Goal: Transaction & Acquisition: Obtain resource

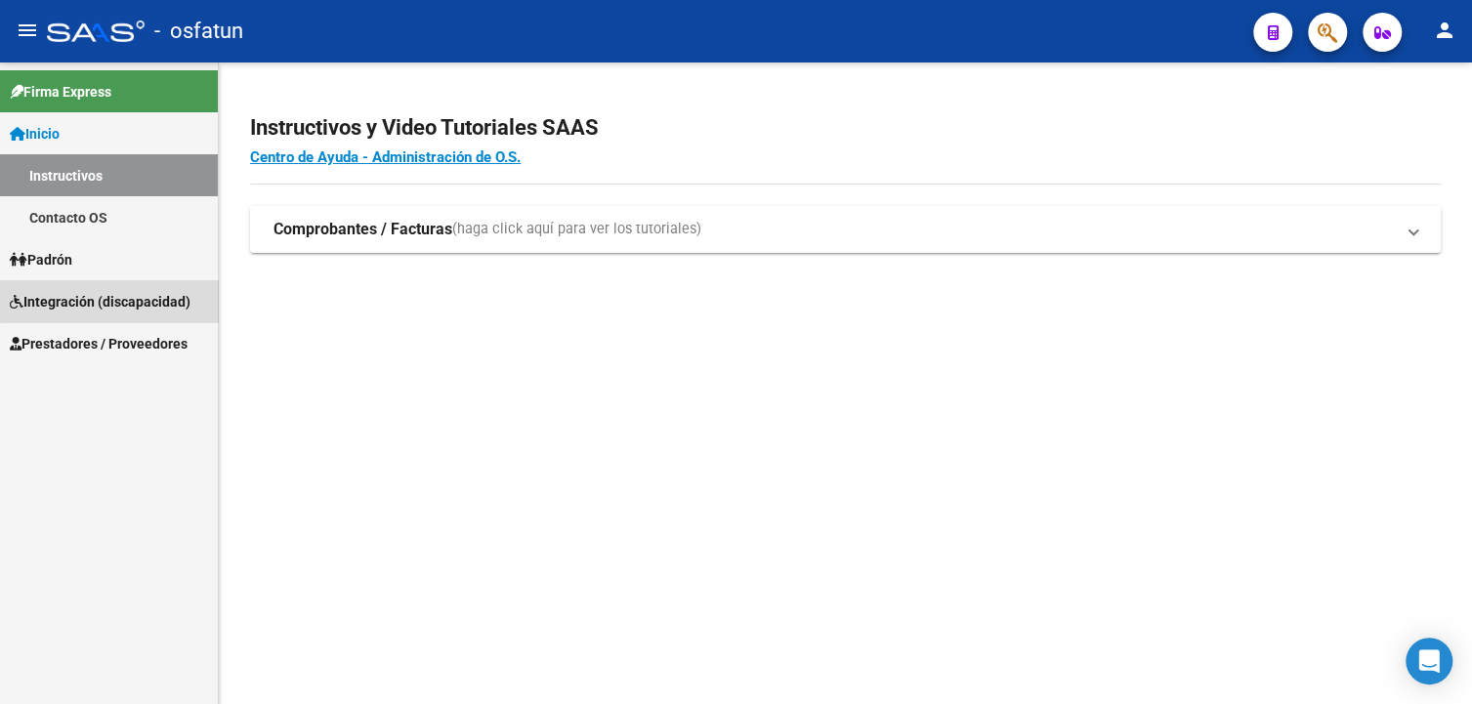
click at [127, 299] on span "Integración (discapacidad)" at bounding box center [100, 301] width 181 height 21
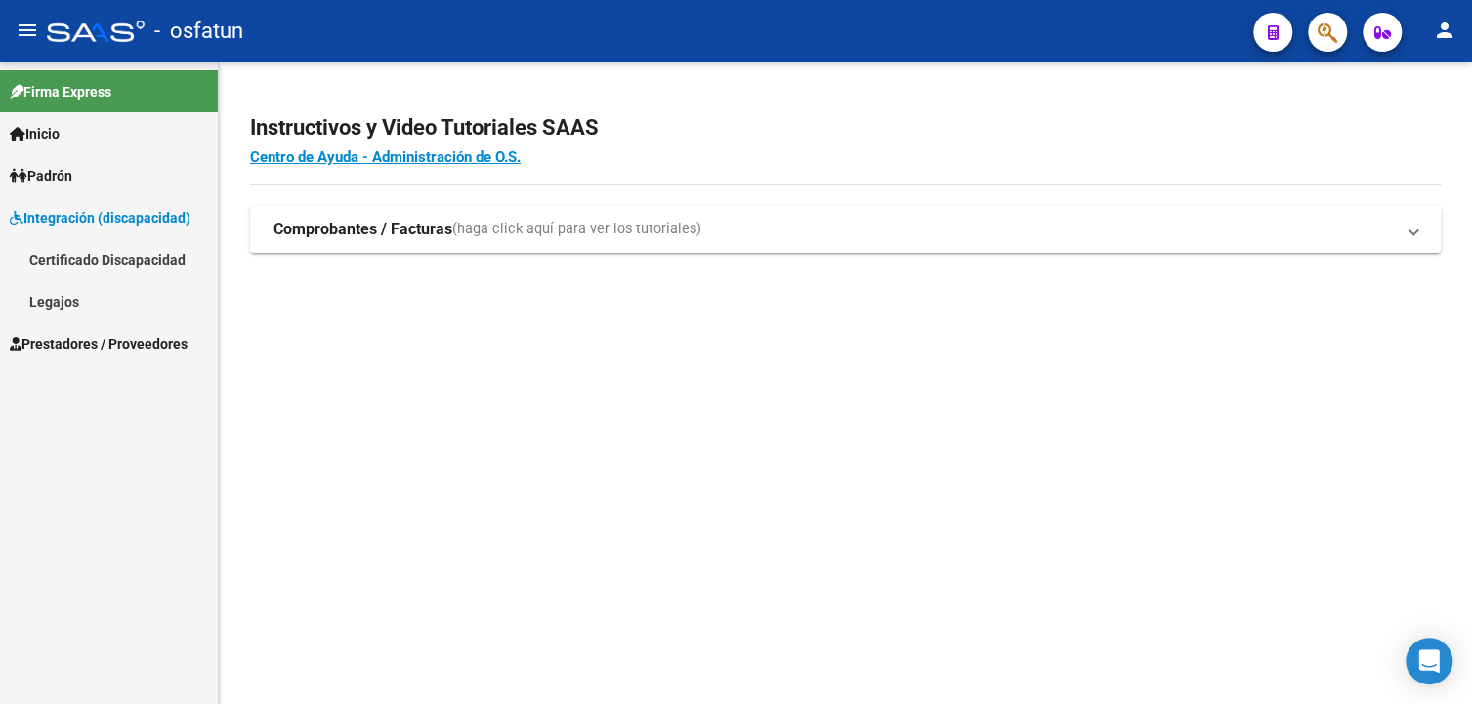
click at [103, 333] on span "Prestadores / Proveedores" at bounding box center [99, 343] width 178 height 21
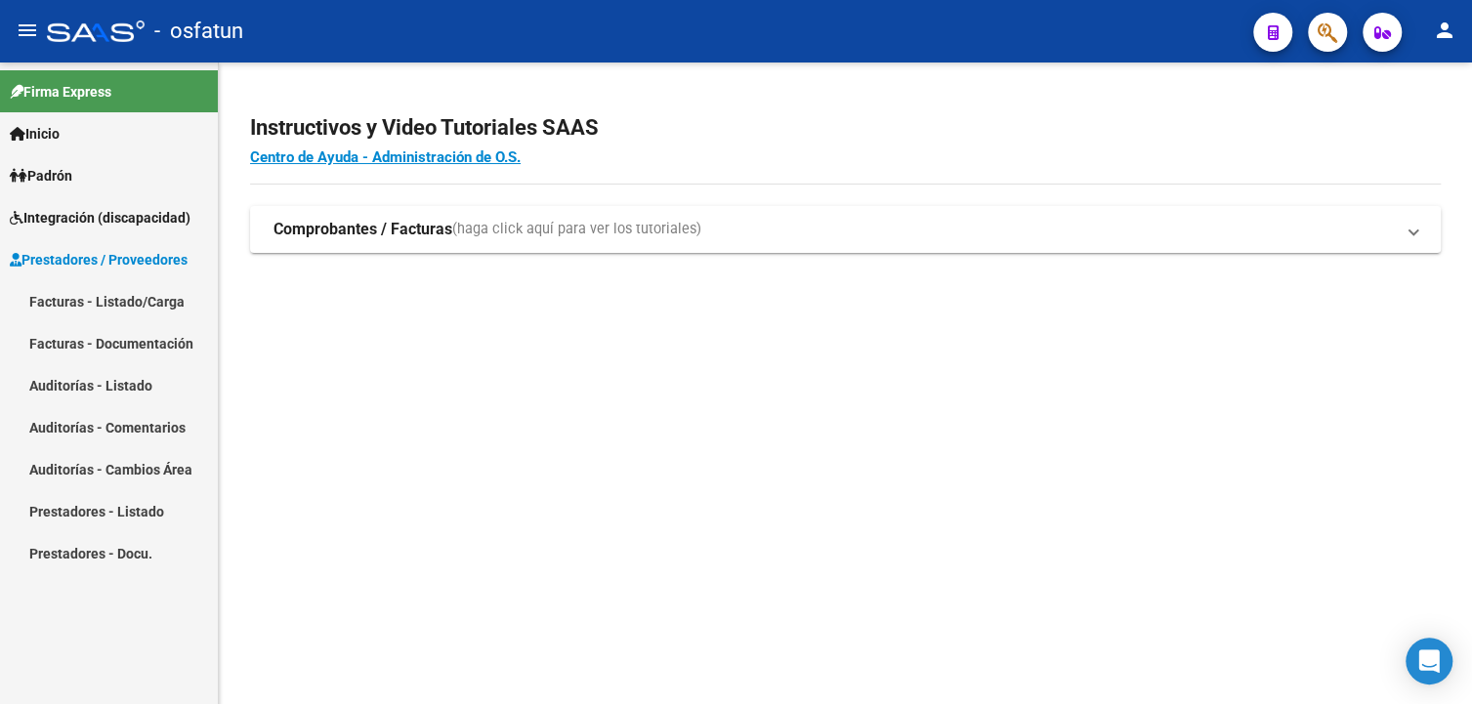
click at [141, 306] on link "Facturas - Listado/Carga" at bounding box center [109, 301] width 218 height 42
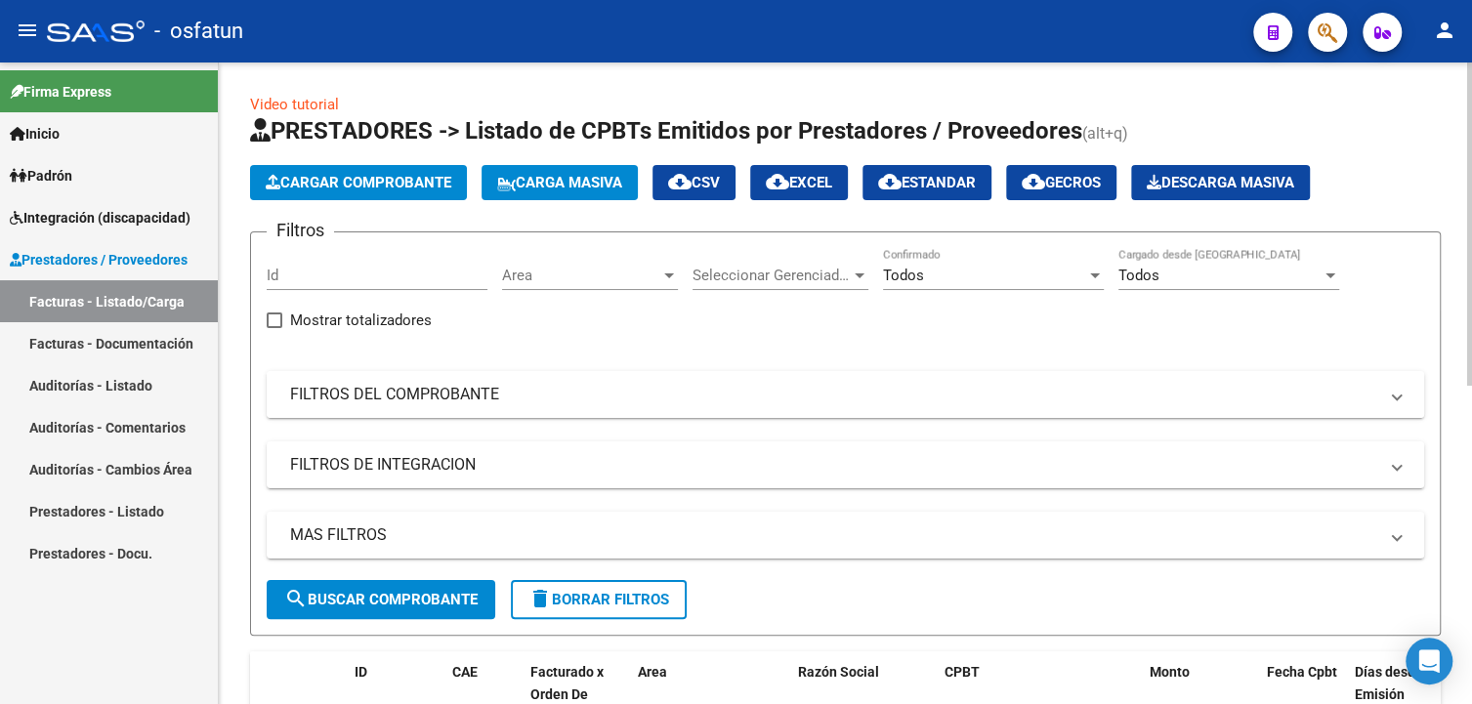
click at [393, 404] on mat-expansion-panel-header "FILTROS DEL COMPROBANTE" at bounding box center [845, 394] width 1157 height 47
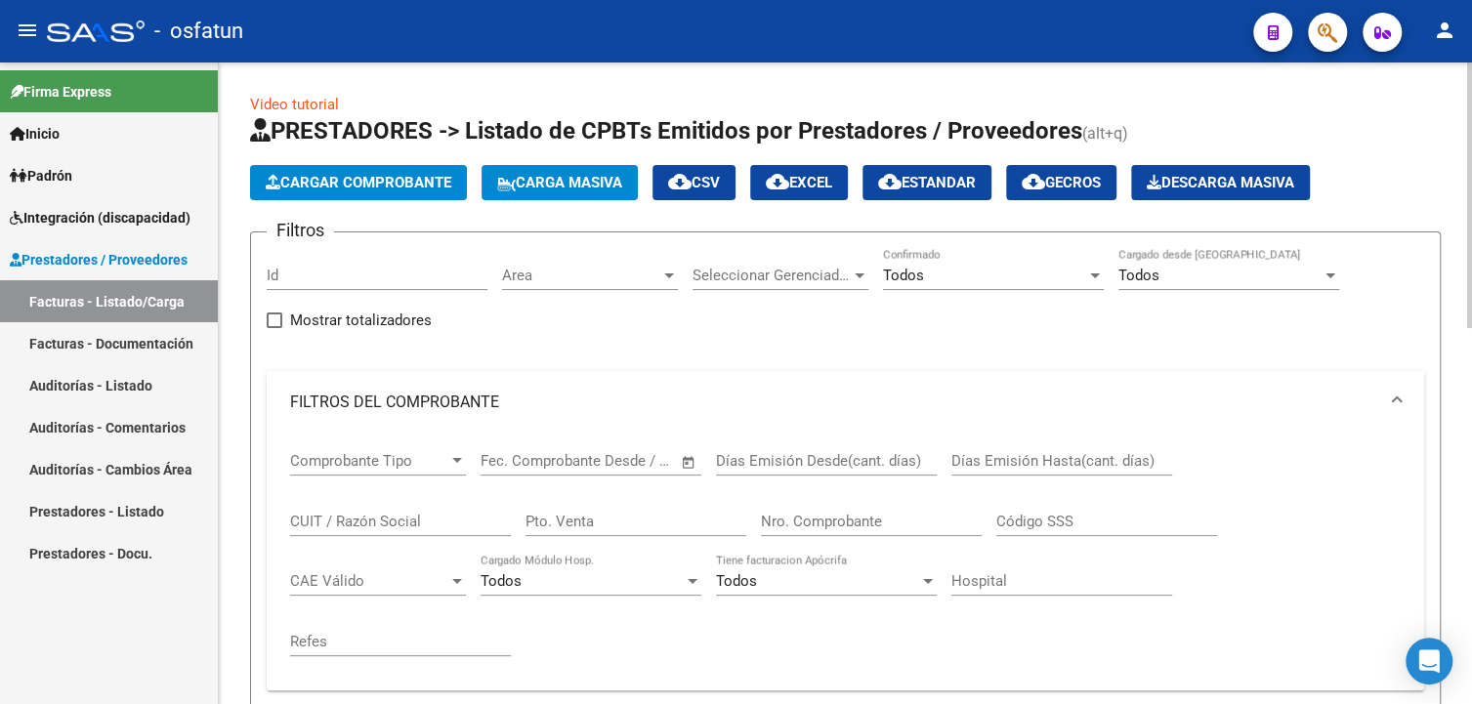
click at [362, 511] on div "CUIT / Razón Social" at bounding box center [400, 515] width 221 height 42
paste input "27201975382"
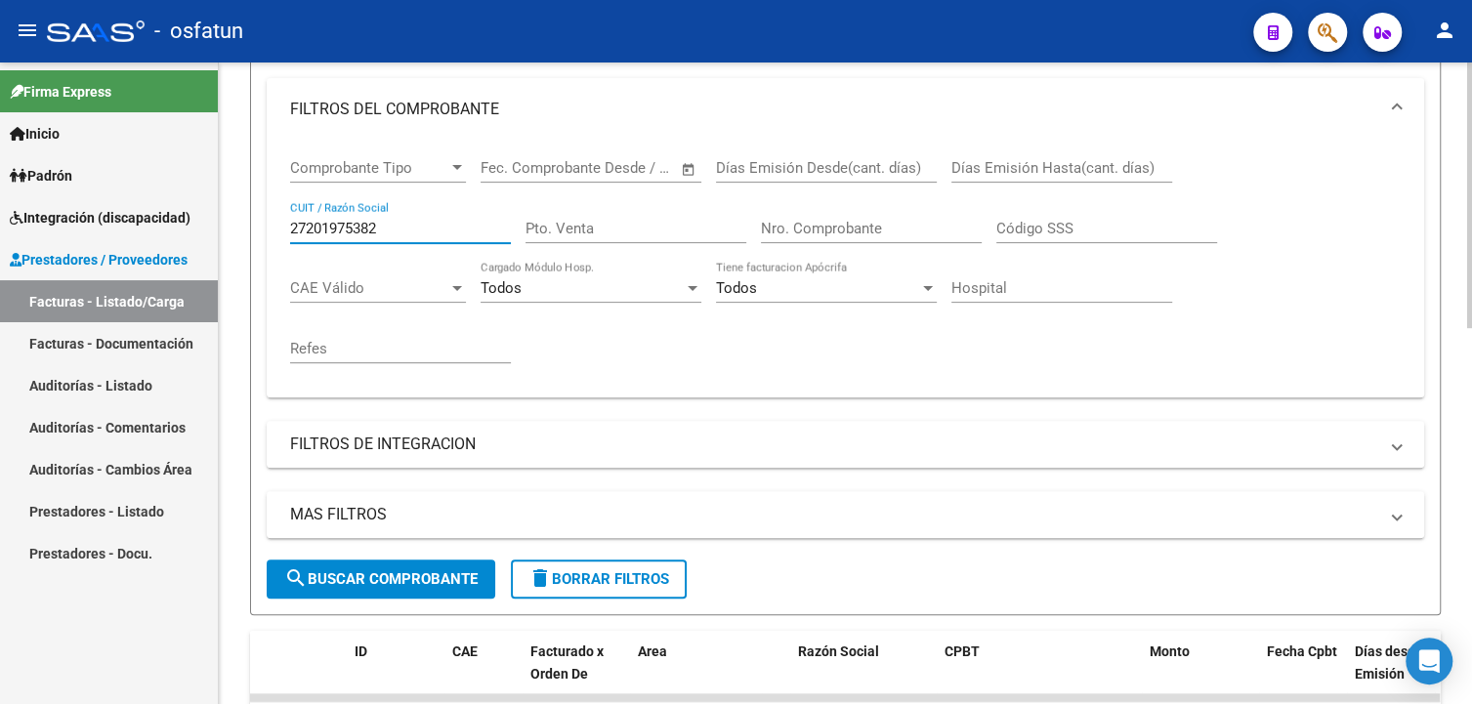
type input "27201975382"
click at [434, 582] on span "search Buscar Comprobante" at bounding box center [380, 579] width 193 height 18
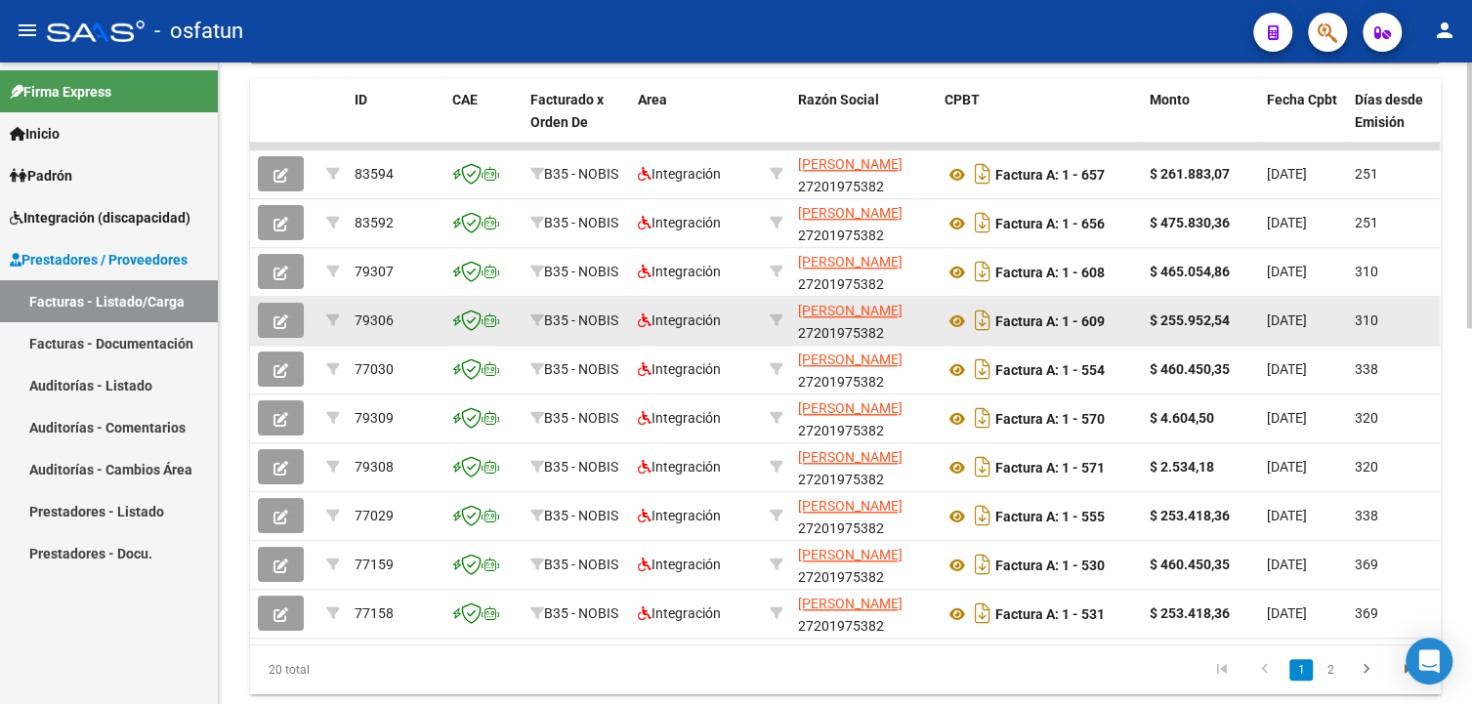
scroll to position [910, 0]
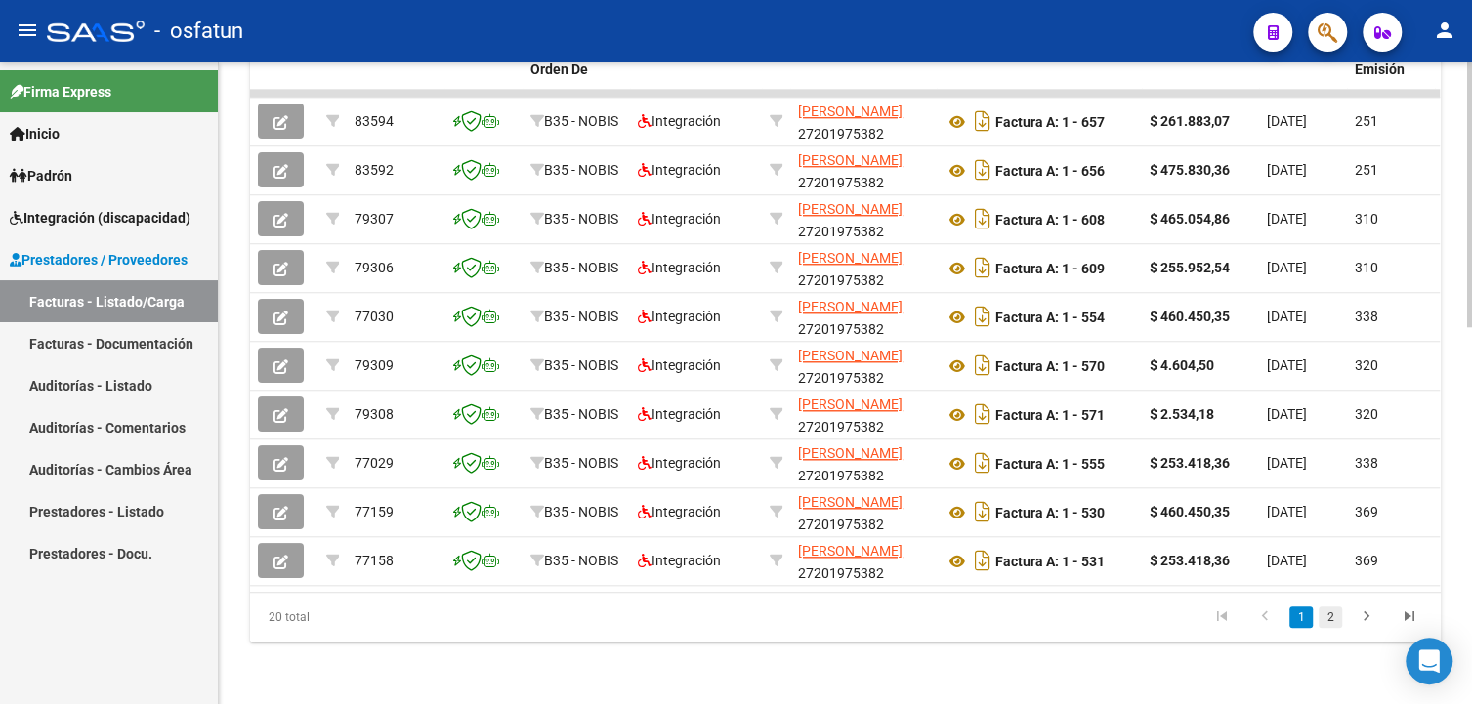
click at [1331, 618] on link "2" at bounding box center [1329, 616] width 23 height 21
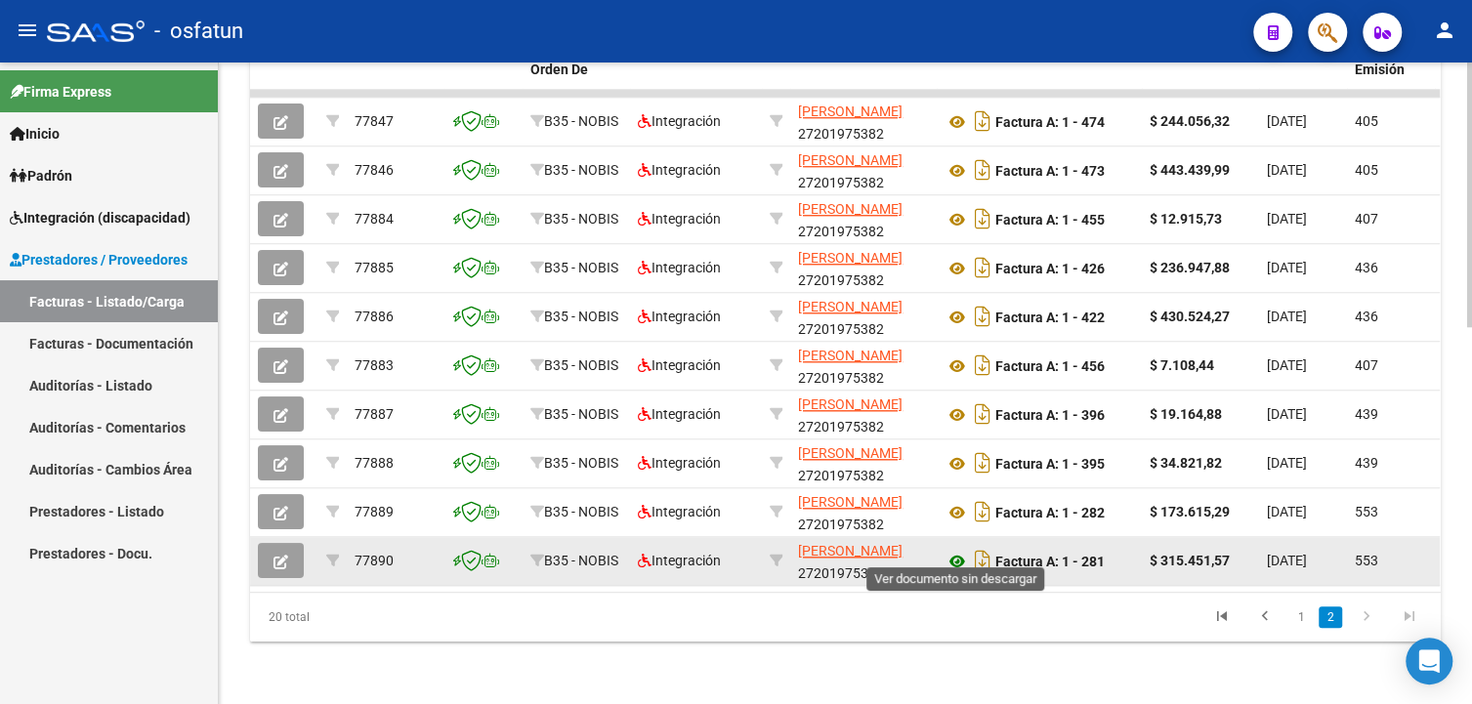
click at [951, 550] on icon at bounding box center [956, 561] width 25 height 23
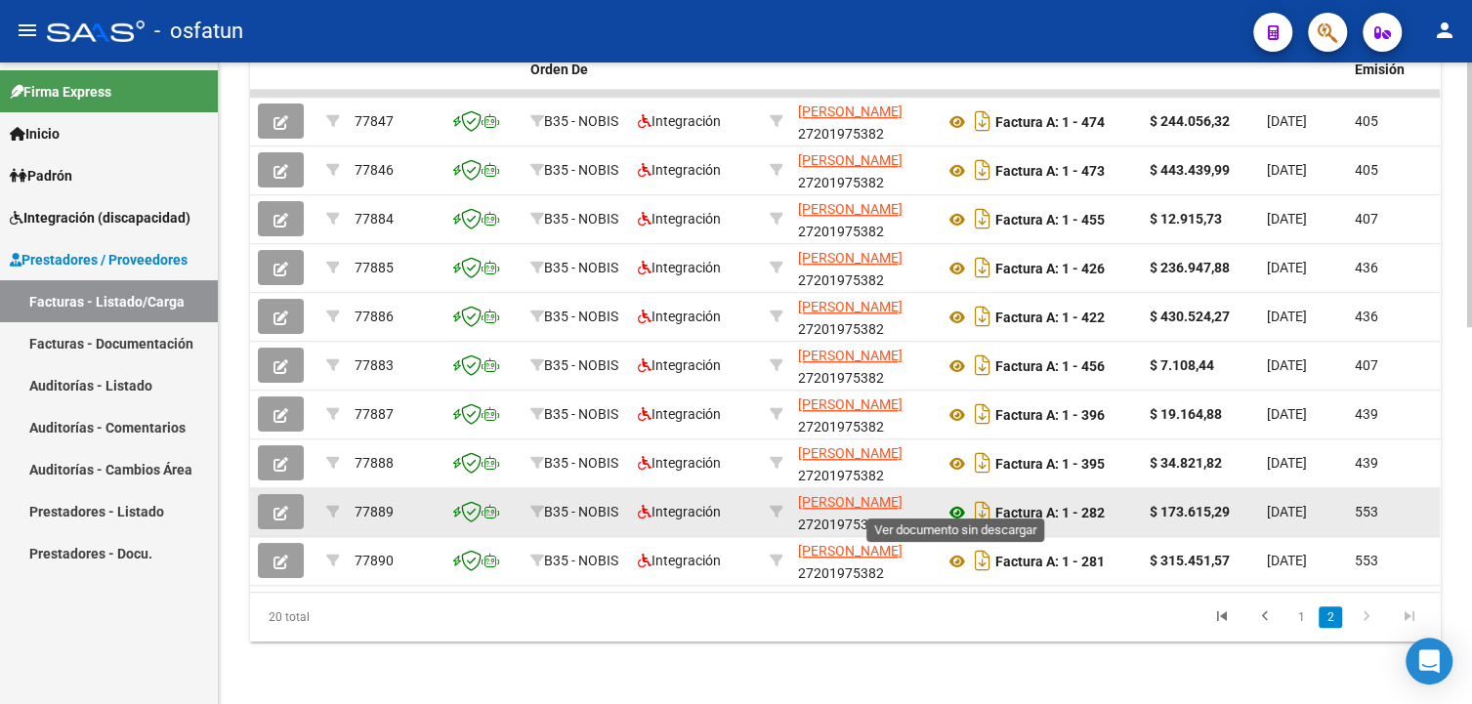
click at [961, 501] on icon at bounding box center [956, 512] width 25 height 23
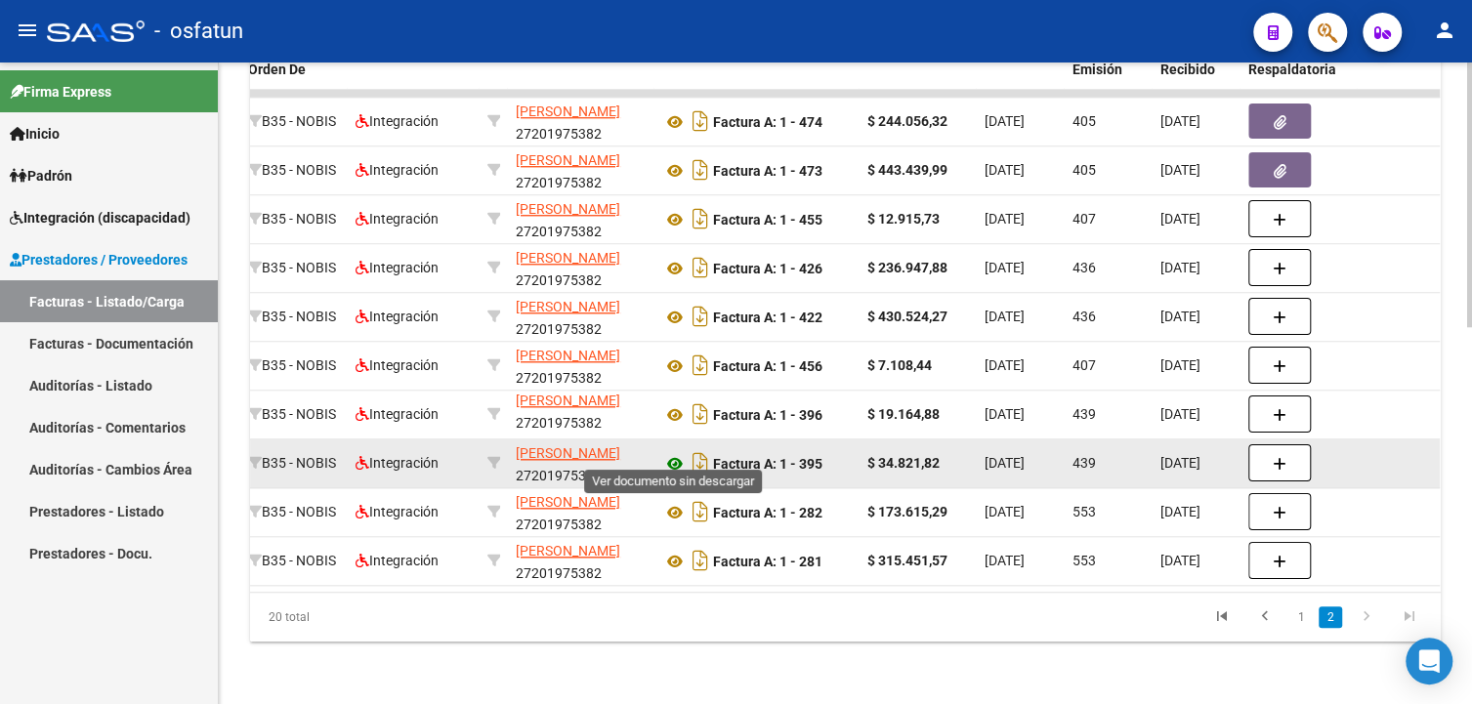
click at [675, 452] on icon at bounding box center [674, 463] width 25 height 23
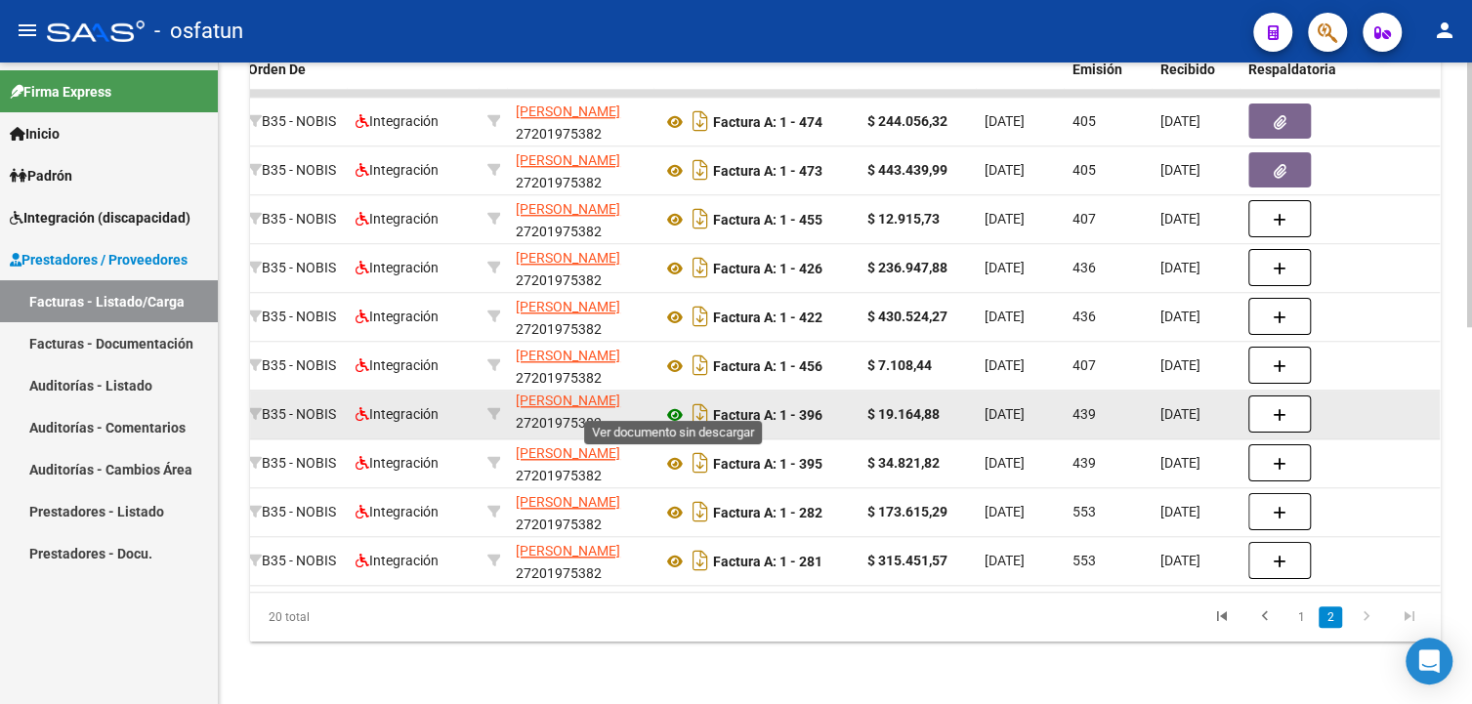
click at [682, 403] on icon at bounding box center [674, 414] width 25 height 23
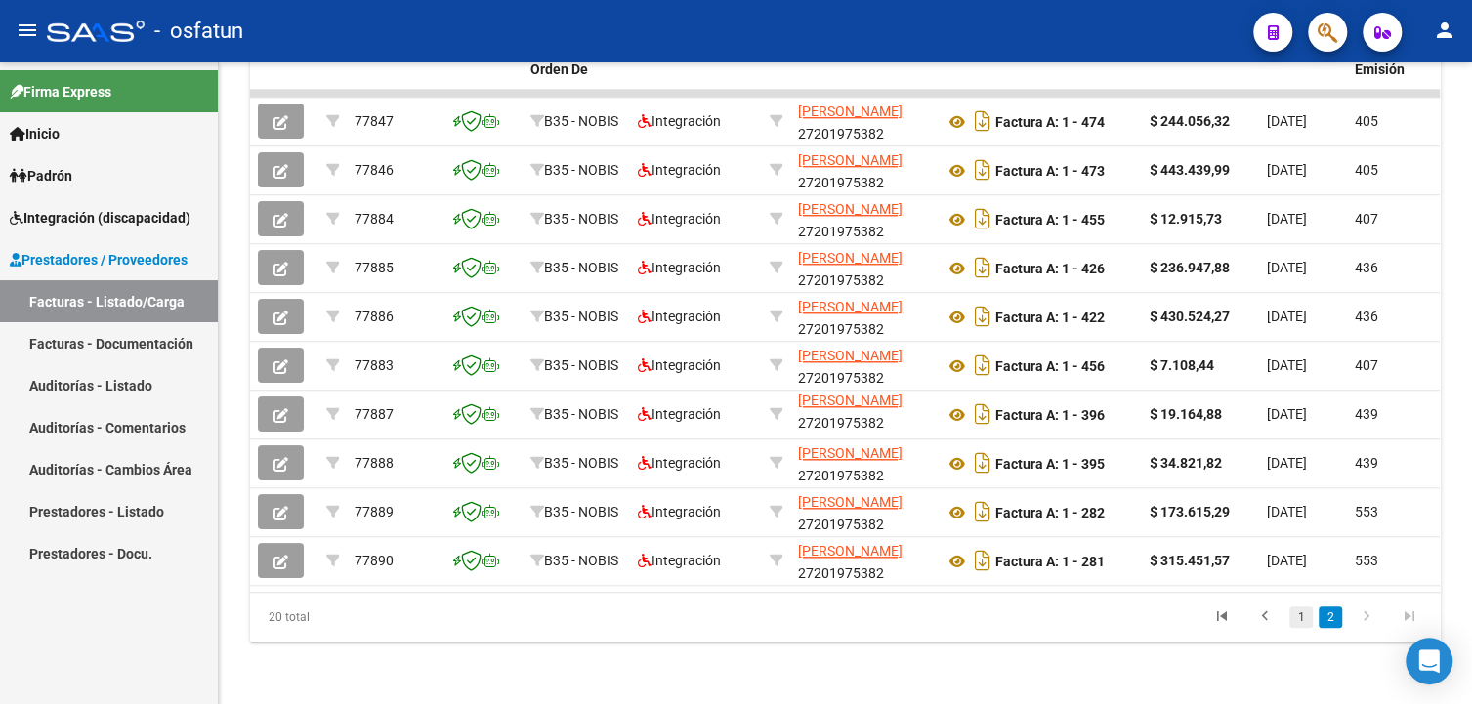
click at [1296, 622] on link "1" at bounding box center [1300, 616] width 23 height 21
click at [1326, 619] on link "2" at bounding box center [1329, 616] width 23 height 21
click at [1307, 620] on link "1" at bounding box center [1300, 616] width 23 height 21
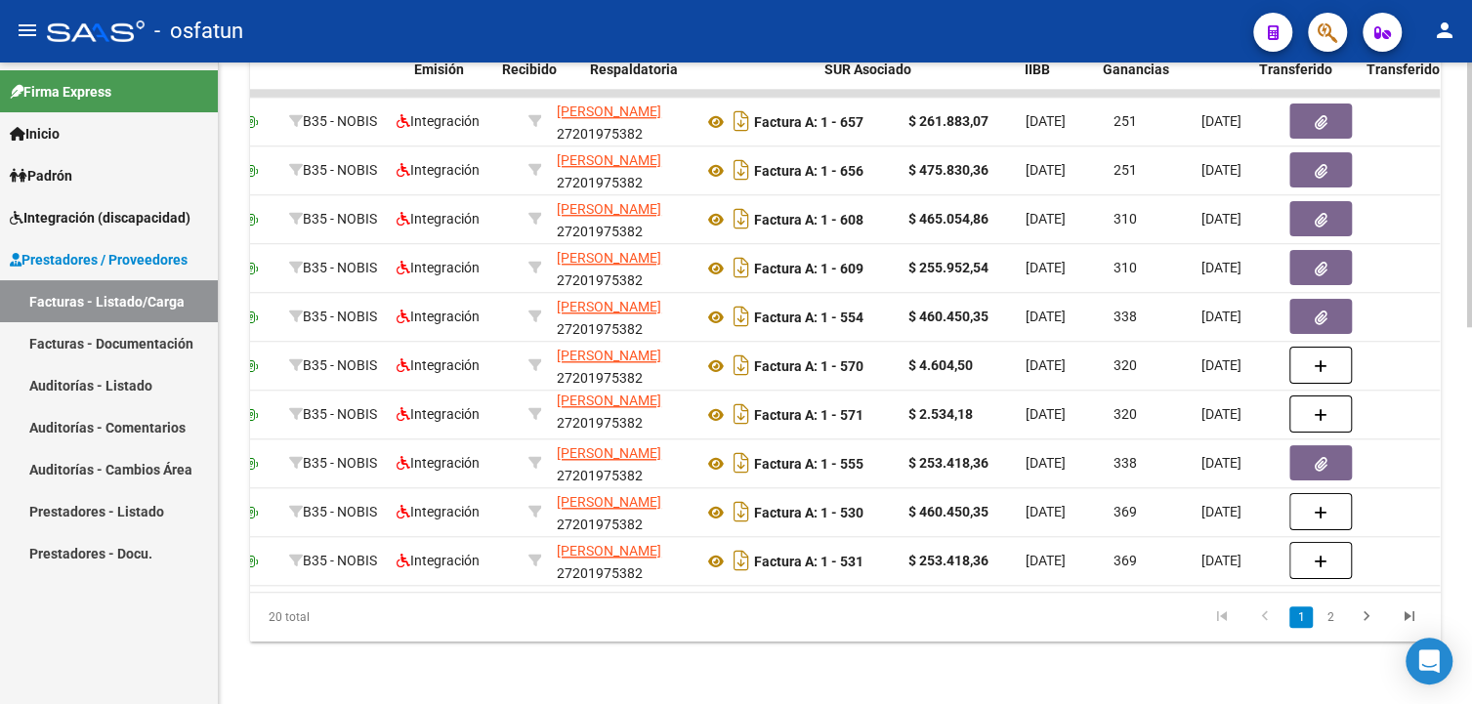
scroll to position [0, 0]
